Goal: Transaction & Acquisition: Purchase product/service

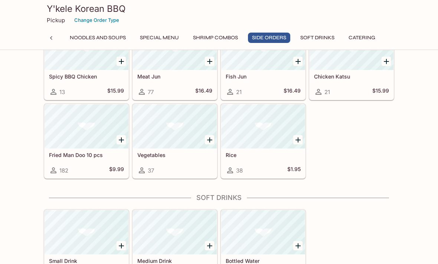
scroll to position [1238, 0]
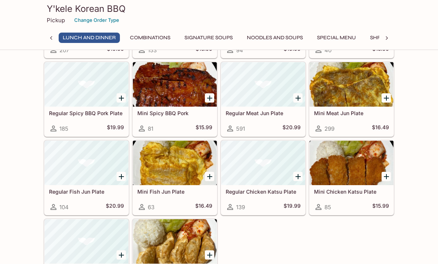
scroll to position [0, 0]
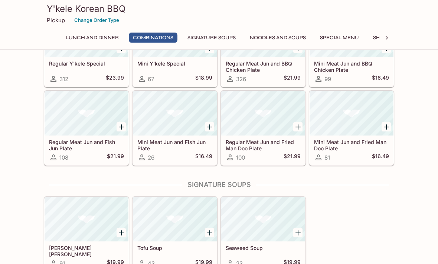
scroll to position [566, 0]
click at [276, 68] on h5 "Regular Meat Jun and BBQ Chicken Plate" at bounding box center [262, 66] width 75 height 12
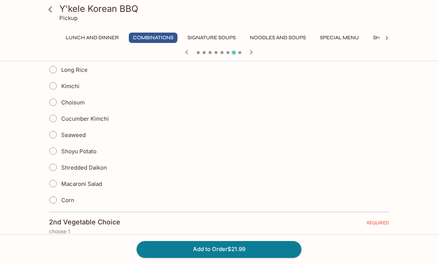
scroll to position [218, 0]
click at [58, 134] on input "Seaweed" at bounding box center [53, 135] width 16 height 16
radio input "true"
click at [59, 120] on input "Cucumber Kimchi" at bounding box center [53, 119] width 16 height 16
radio input "true"
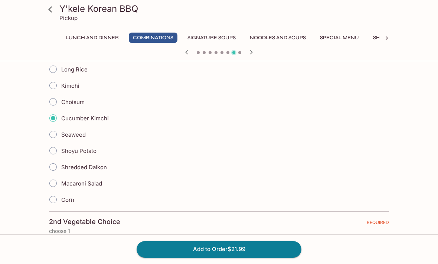
click at [58, 138] on input "Seaweed" at bounding box center [53, 135] width 16 height 16
radio input "true"
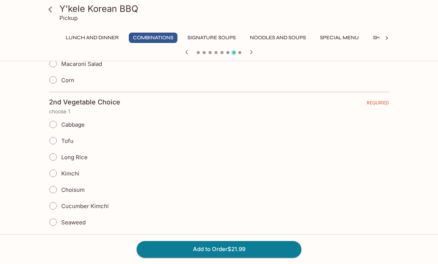
scroll to position [338, 0]
click at [55, 145] on input "Tofu" at bounding box center [53, 142] width 16 height 16
radio input "true"
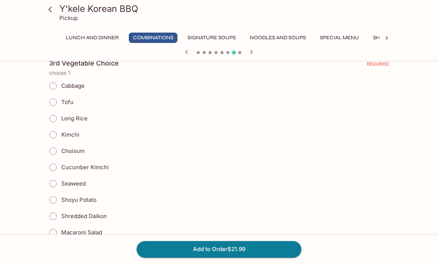
scroll to position [590, 0]
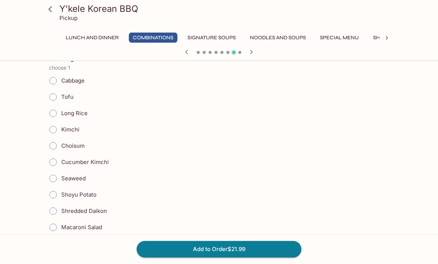
click at [53, 167] on input "Cucumber Kimchi" at bounding box center [53, 163] width 16 height 16
radio input "true"
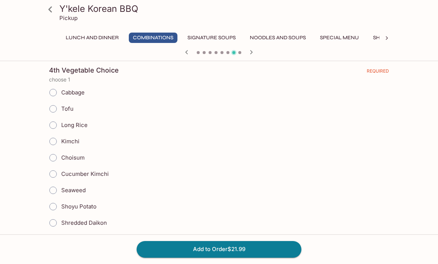
scroll to position [825, 0]
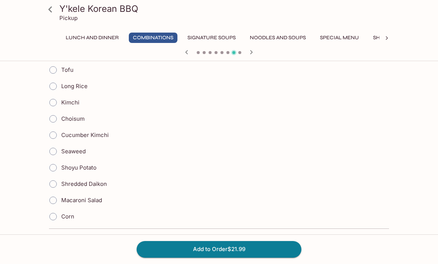
click at [55, 121] on input "Choisum" at bounding box center [53, 119] width 16 height 16
radio input "true"
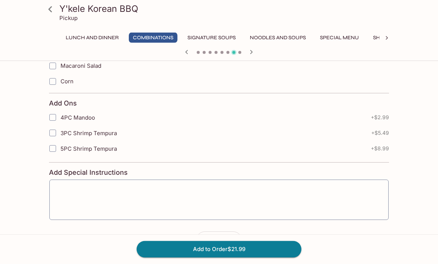
scroll to position [1161, 0]
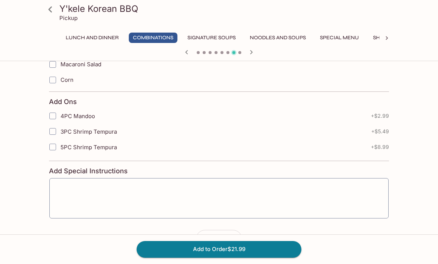
click at [381, 121] on div "4PC Mandoo + $2.99" at bounding box center [219, 116] width 340 height 16
click at [58, 115] on input "4PC Mandoo" at bounding box center [52, 116] width 15 height 15
checkbox input "true"
click at [79, 188] on textarea at bounding box center [219, 198] width 329 height 28
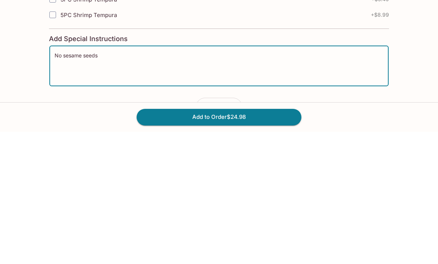
type textarea "No sesame seeds"
click at [263, 241] on button "Add to Order $24.98" at bounding box center [218, 249] width 165 height 16
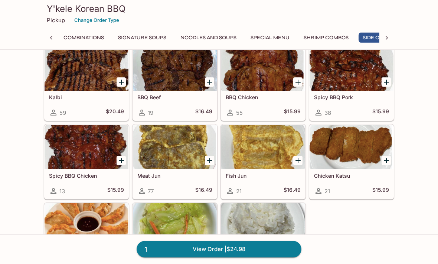
scroll to position [0, 94]
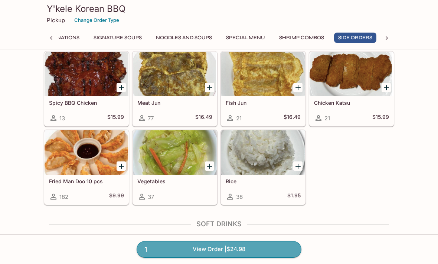
click at [238, 258] on link "1 View Order | $24.98" at bounding box center [218, 249] width 165 height 16
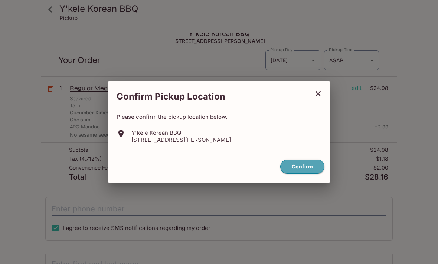
click at [314, 174] on button "Confirm" at bounding box center [302, 167] width 44 height 14
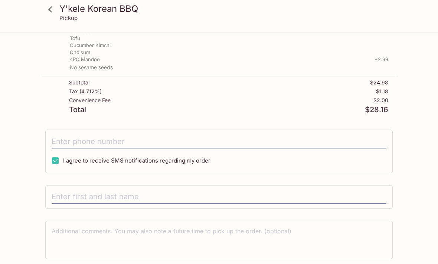
scroll to position [79, 0]
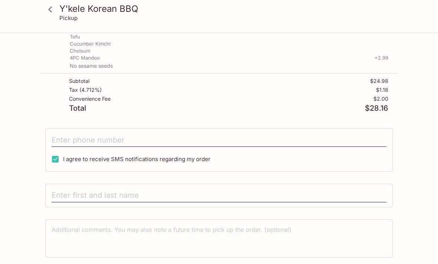
click at [220, 135] on input "tel" at bounding box center [219, 140] width 334 height 14
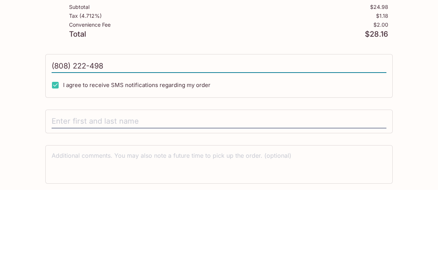
click at [46, 74] on div "Subtotal $24.98 Tax ( 4.712% ) $1.18 Convenience Fee $2.00 Total $28.16" at bounding box center [219, 95] width 356 height 43
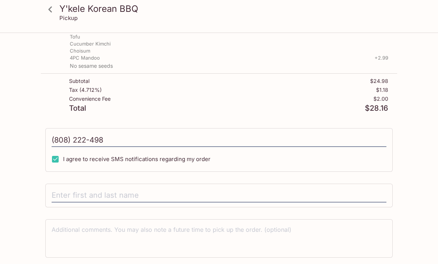
click at [116, 145] on input "(808) 222-498" at bounding box center [219, 140] width 334 height 14
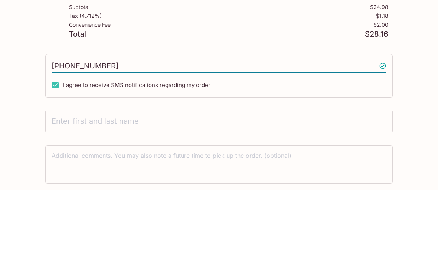
type input "(808) 222-4984"
click at [253, 128] on div "(808) 222-4984 I agree to receive SMS notifications regarding my order" at bounding box center [218, 150] width 347 height 44
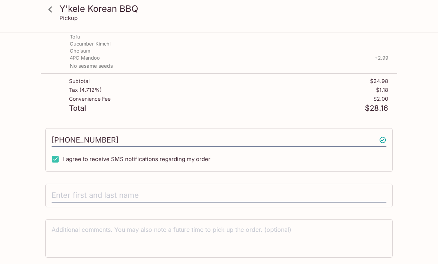
click at [76, 189] on input "text" at bounding box center [219, 196] width 334 height 14
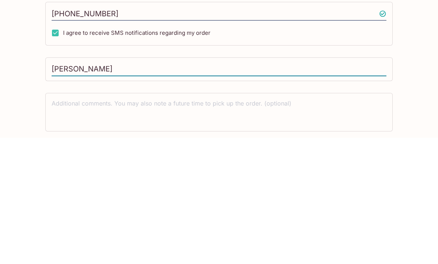
scroll to position [102, 0]
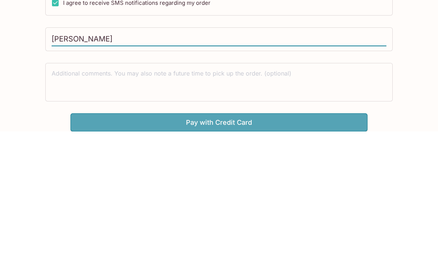
type input "Alan Miyashita"
click at [353, 246] on button "Pay with Credit Card" at bounding box center [218, 255] width 297 height 19
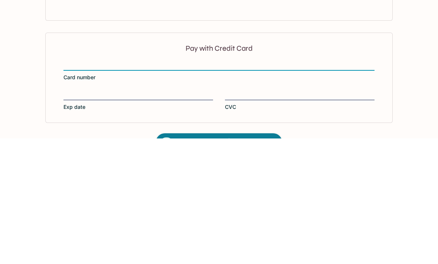
scroll to position [214, 0]
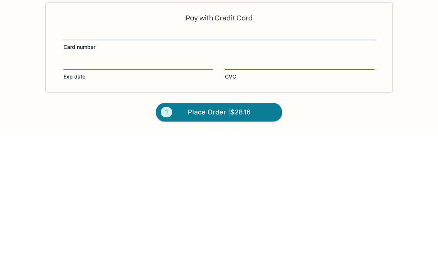
click at [256, 236] on button "1 Place Order | $28.16" at bounding box center [219, 245] width 126 height 19
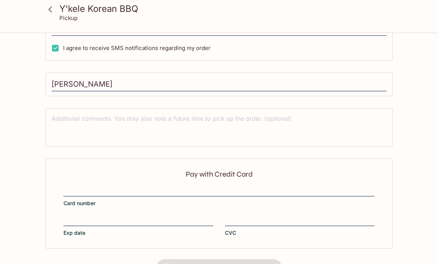
scroll to position [121, 0]
